Goal: Check status: Check status

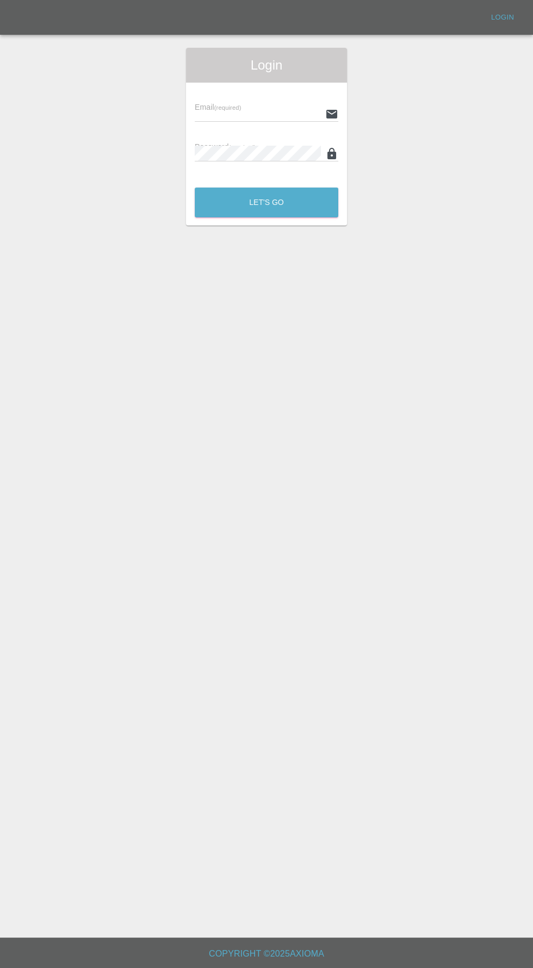
click at [229, 113] on input "text" at bounding box center [258, 114] width 126 height 16
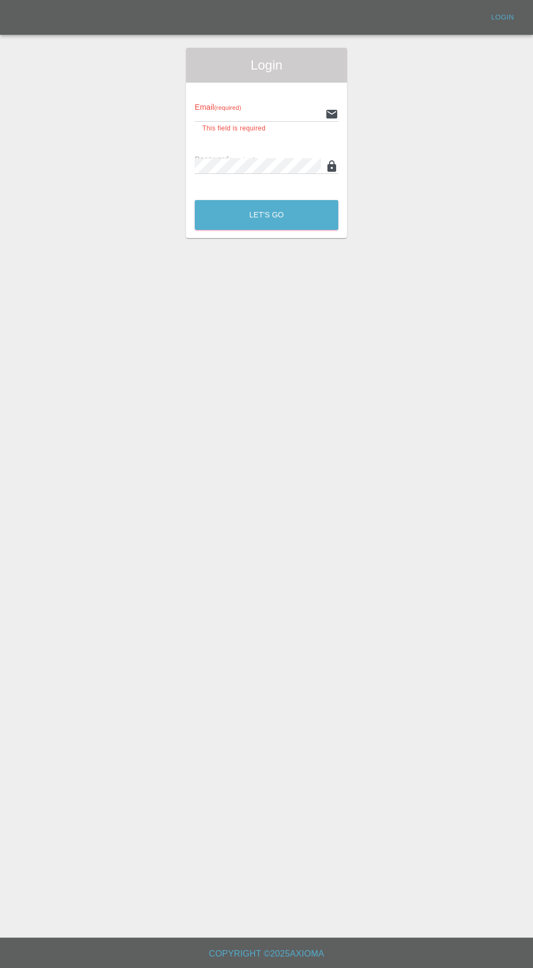
type input "[EMAIL_ADDRESS][DOMAIN_NAME]"
click at [195, 200] on button "Let's Go" at bounding box center [267, 215] width 144 height 30
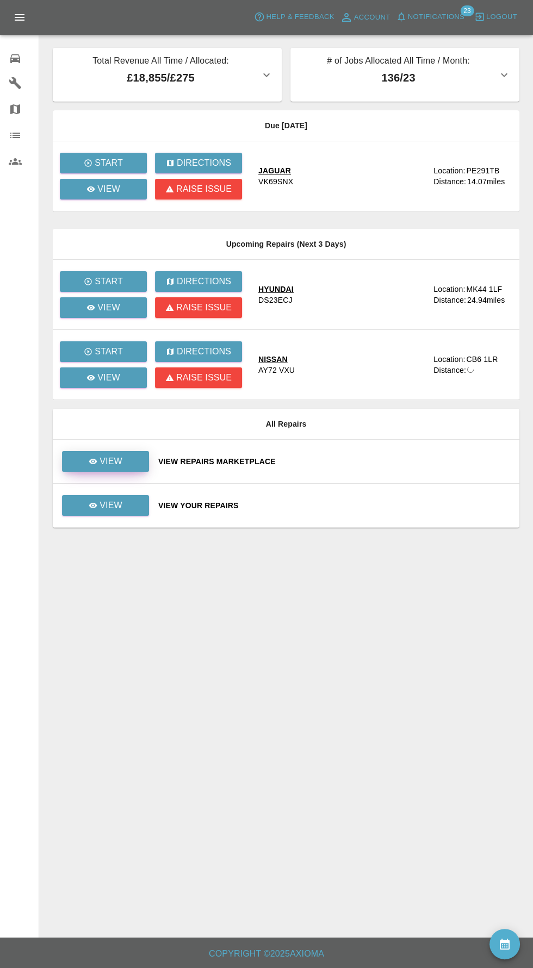
click at [113, 460] on p "View" at bounding box center [110, 461] width 23 height 13
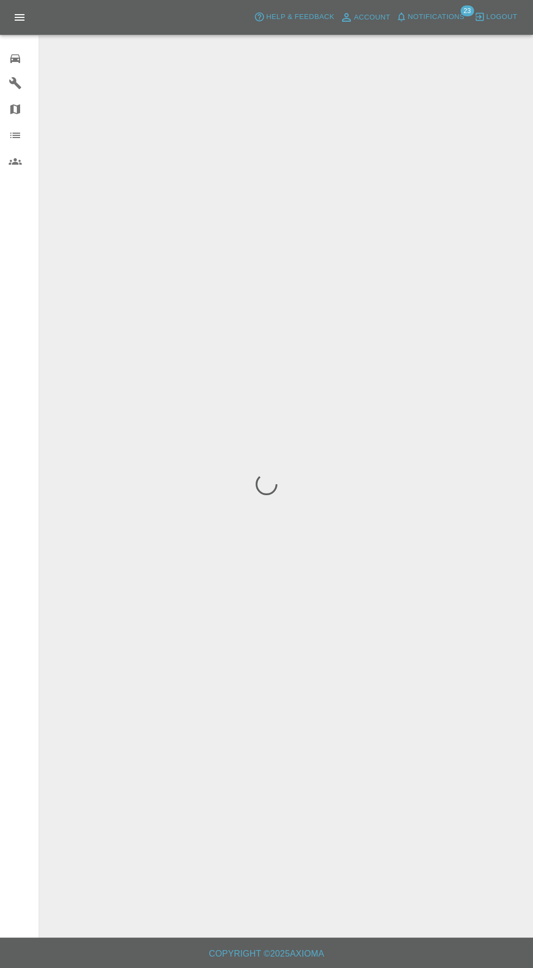
click at [459, 17] on span "Notifications" at bounding box center [436, 17] width 57 height 13
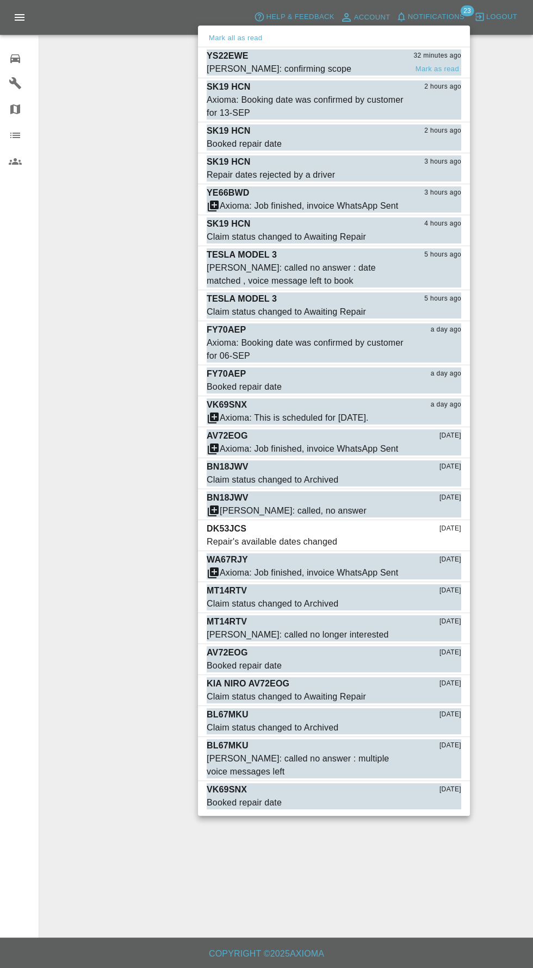
click at [238, 57] on p "YS22EWE" at bounding box center [228, 55] width 42 height 13
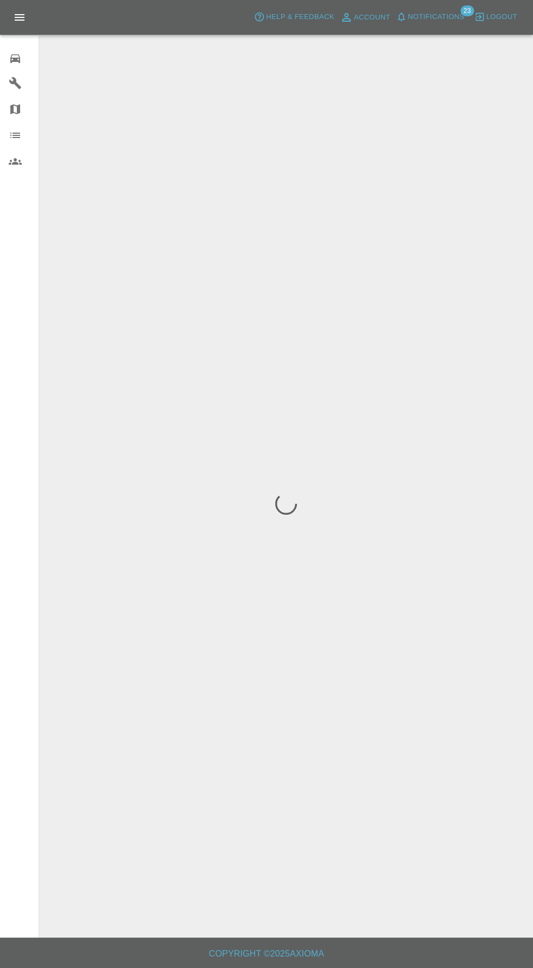
click at [445, 17] on span "Notifications" at bounding box center [436, 17] width 57 height 13
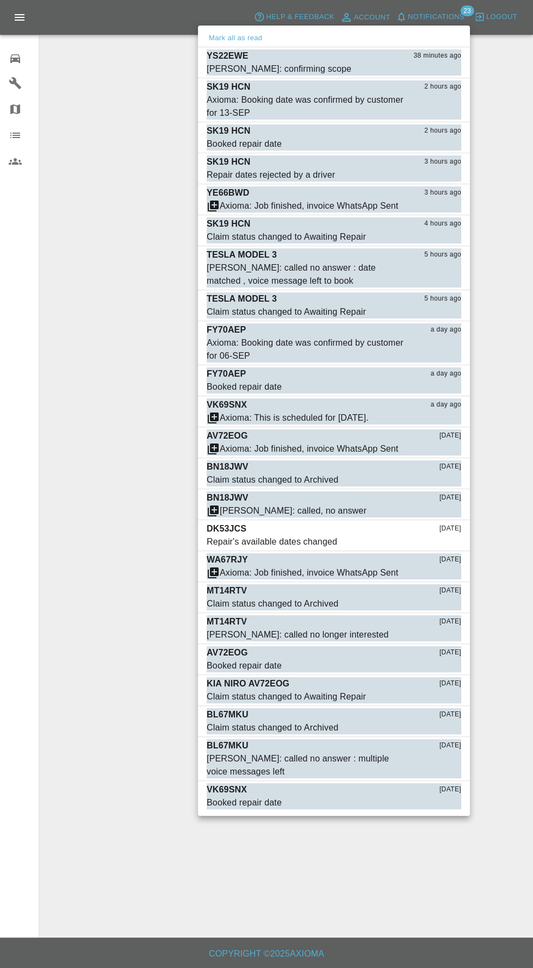
click at [13, 61] on div at bounding box center [266, 484] width 533 height 968
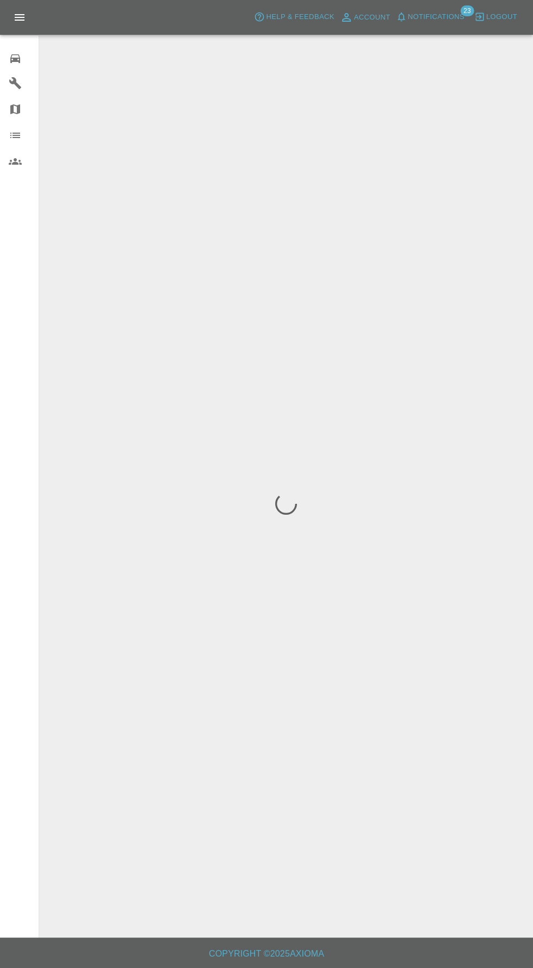
click at [20, 60] on icon at bounding box center [15, 58] width 13 height 13
click at [28, 60] on div "0" at bounding box center [24, 57] width 30 height 16
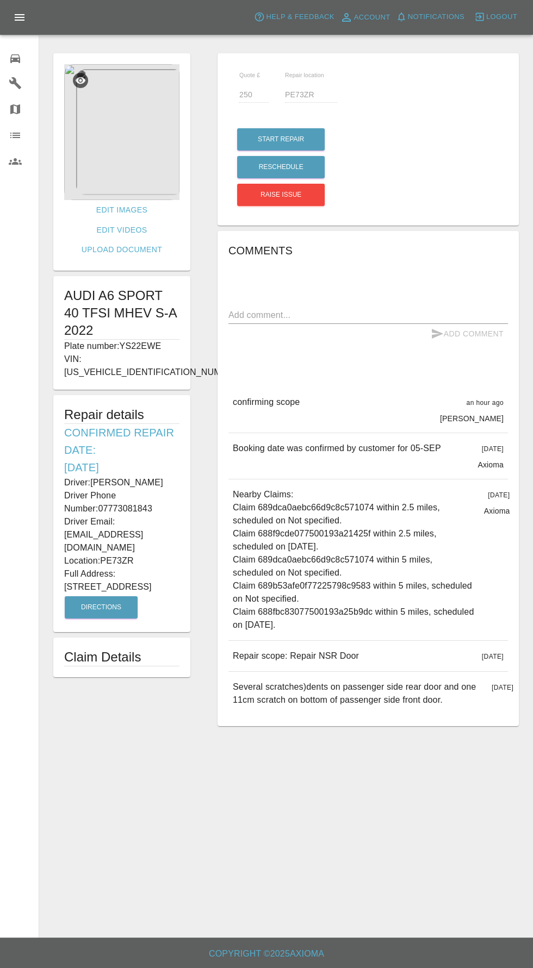
click at [18, 58] on icon at bounding box center [15, 58] width 10 height 9
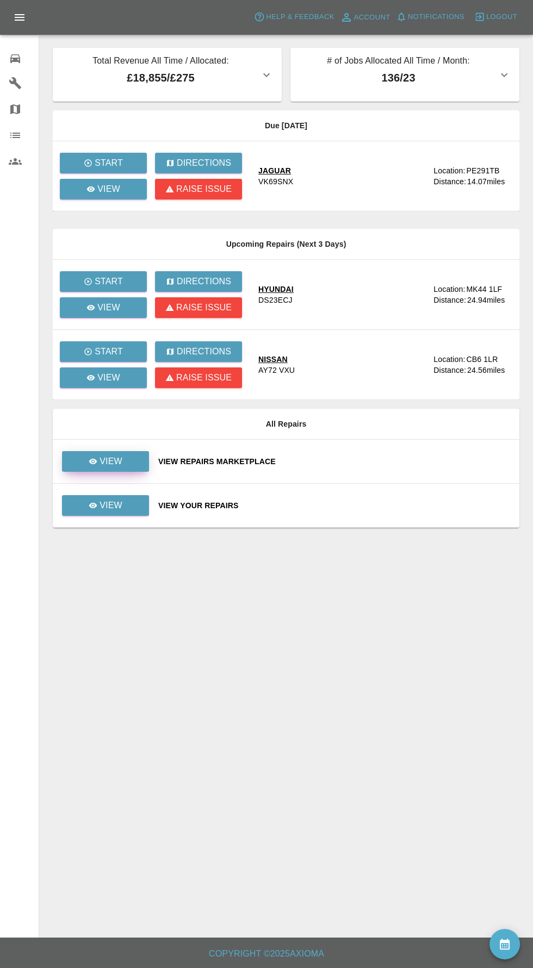
click at [93, 460] on icon at bounding box center [93, 461] width 8 height 5
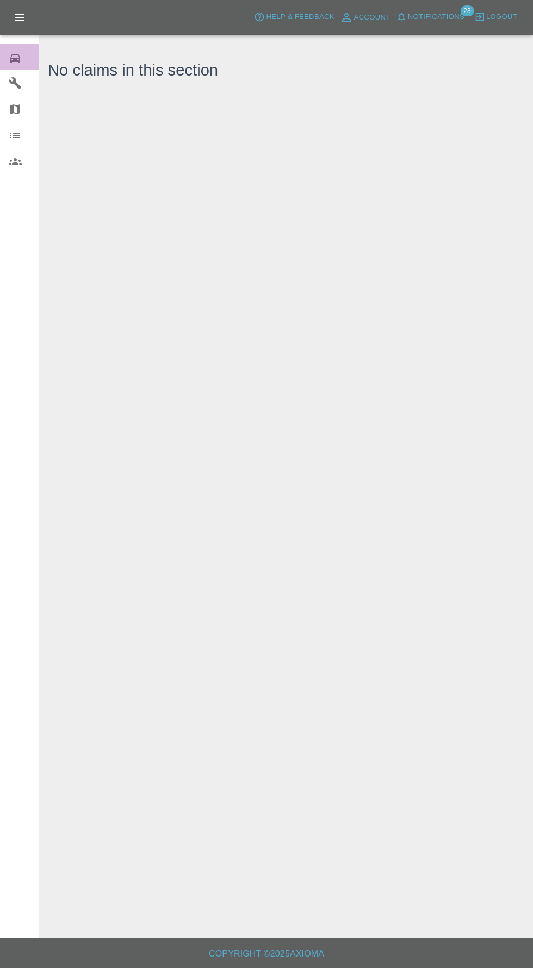
click at [24, 60] on div "0" at bounding box center [24, 57] width 30 height 16
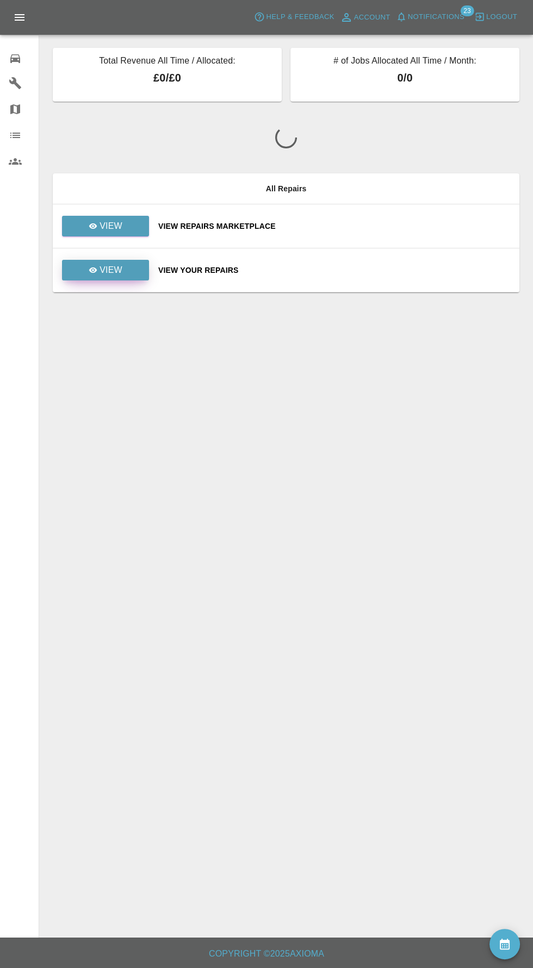
click at [103, 269] on p "View" at bounding box center [110, 270] width 23 height 13
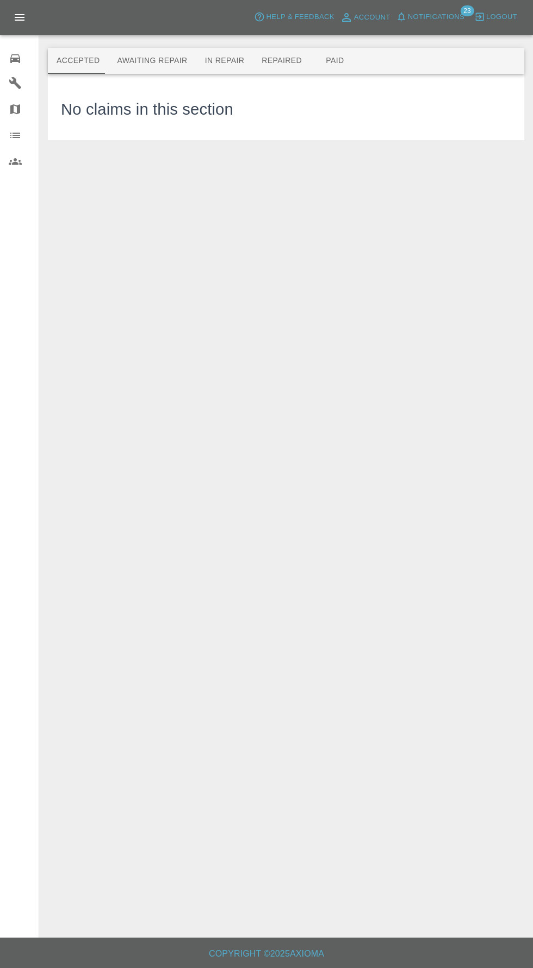
click at [147, 63] on button "Awaiting Repair" at bounding box center [152, 61] width 88 height 26
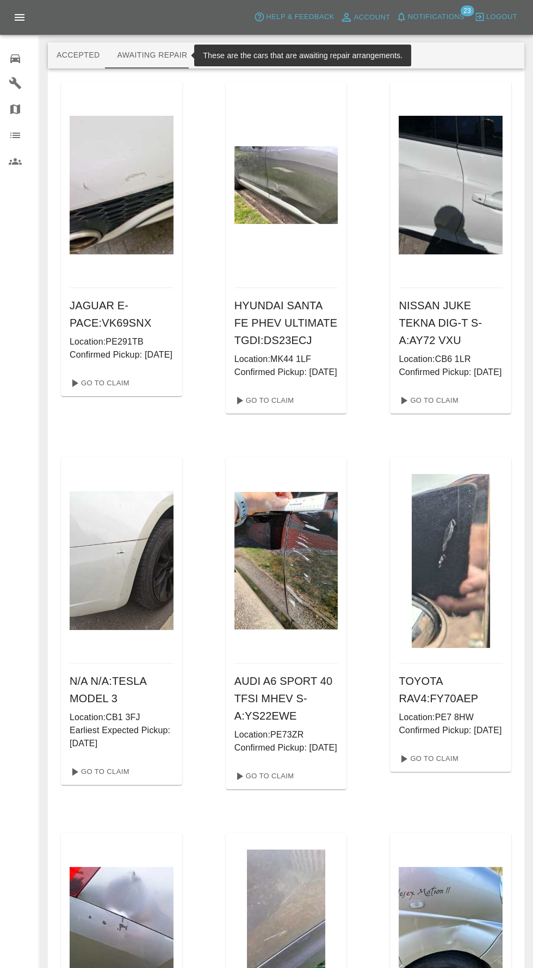
scroll to position [4, 0]
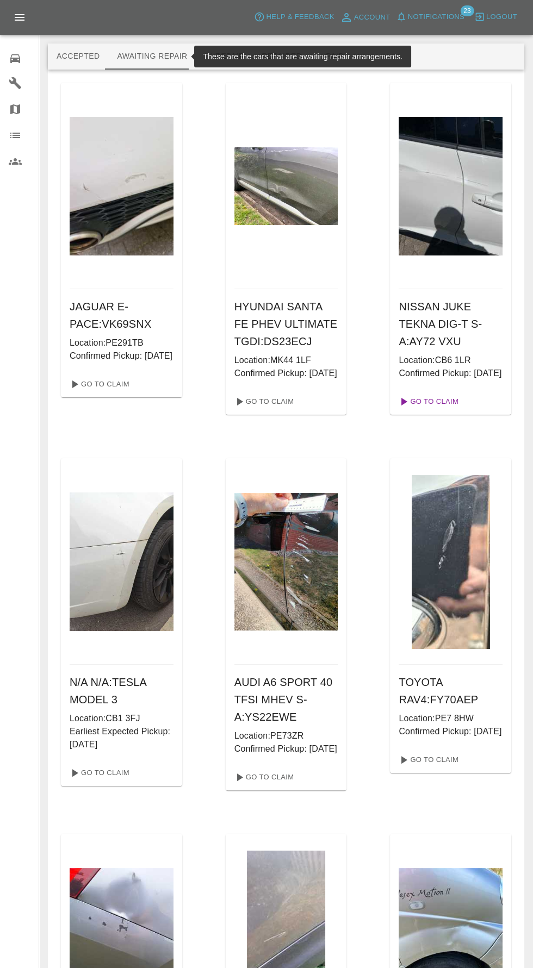
click at [452, 410] on link "Go To Claim" at bounding box center [427, 401] width 67 height 17
